Goal: Task Accomplishment & Management: Manage account settings

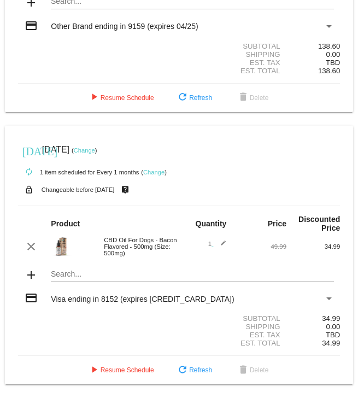
scroll to position [199, 0]
click at [95, 147] on link "Change" at bounding box center [84, 150] width 21 height 7
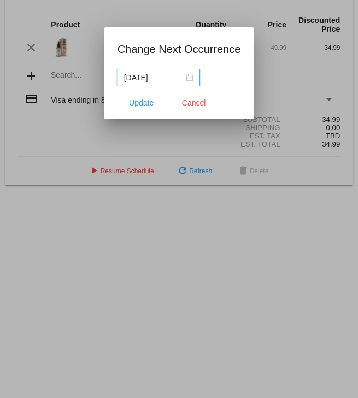
click at [185, 76] on div "[DATE]" at bounding box center [158, 78] width 69 height 12
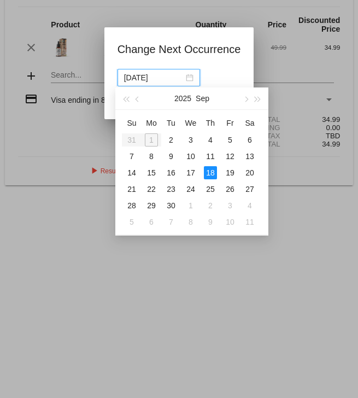
click at [257, 97] on button "button" at bounding box center [258, 99] width 12 height 22
click at [236, 101] on div "[DATE]" at bounding box center [191, 99] width 95 height 22
click at [121, 103] on button "button" at bounding box center [126, 99] width 12 height 22
click at [237, 99] on div "[DATE]" at bounding box center [191, 99] width 95 height 22
click at [240, 98] on button "button" at bounding box center [246, 99] width 12 height 22
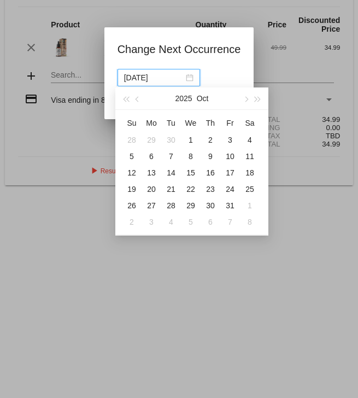
click at [237, 101] on div "[DATE]" at bounding box center [191, 99] width 95 height 22
click at [243, 100] on span "button" at bounding box center [245, 99] width 5 height 5
click at [241, 98] on button "button" at bounding box center [246, 99] width 12 height 22
click at [240, 99] on button "button" at bounding box center [246, 99] width 12 height 22
click at [191, 173] on div "14" at bounding box center [190, 172] width 13 height 13
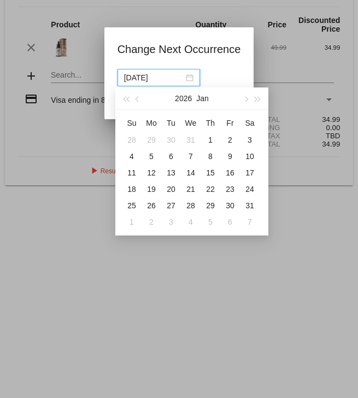
type input "[DATE]"
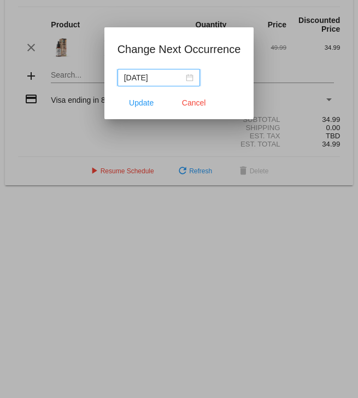
click at [139, 104] on span "Update" at bounding box center [141, 102] width 25 height 9
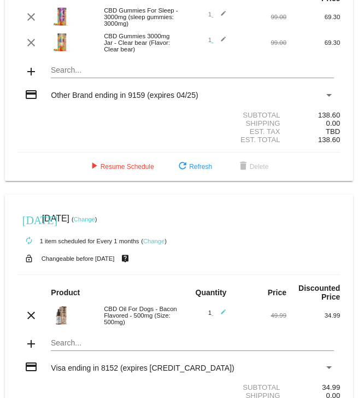
scroll to position [104, 0]
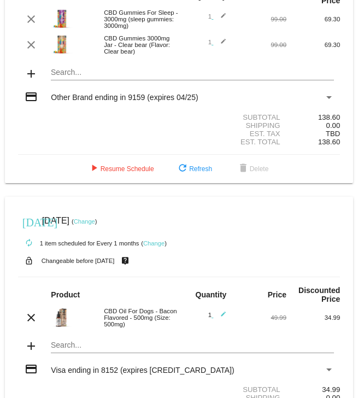
click at [121, 173] on span "play_arrow Resume Schedule" at bounding box center [121, 169] width 67 height 8
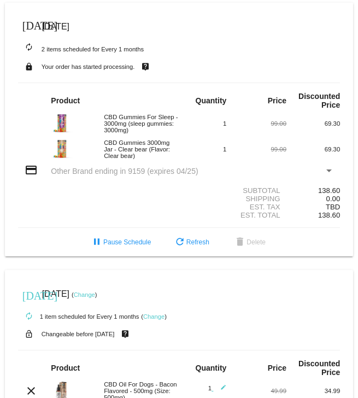
scroll to position [0, 0]
